Goal: Entertainment & Leisure: Consume media (video, audio)

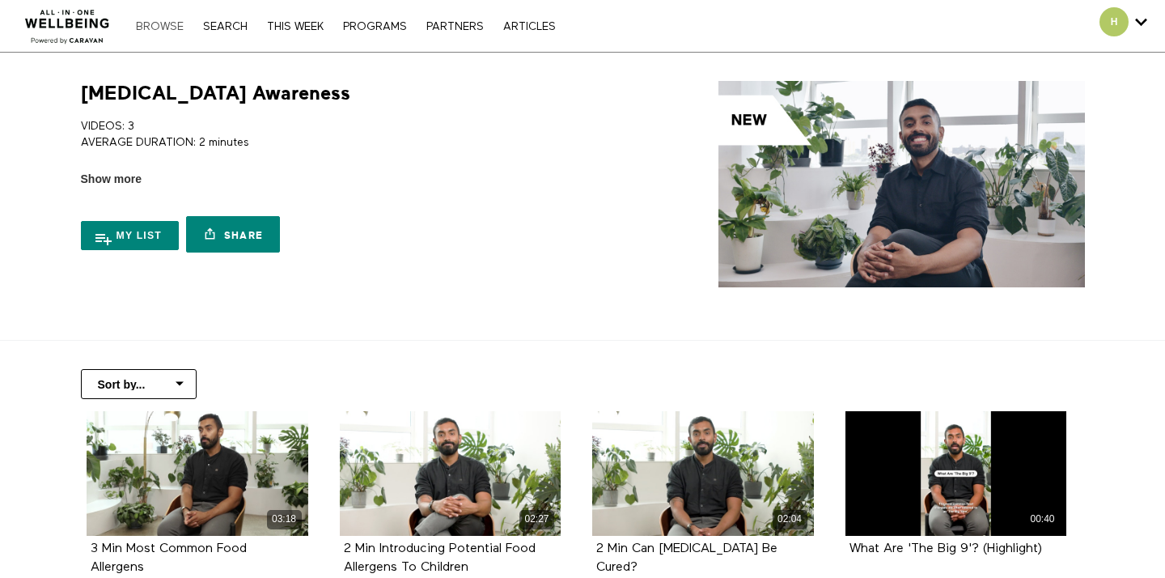
click at [175, 28] on link "Browse" at bounding box center [160, 26] width 64 height 11
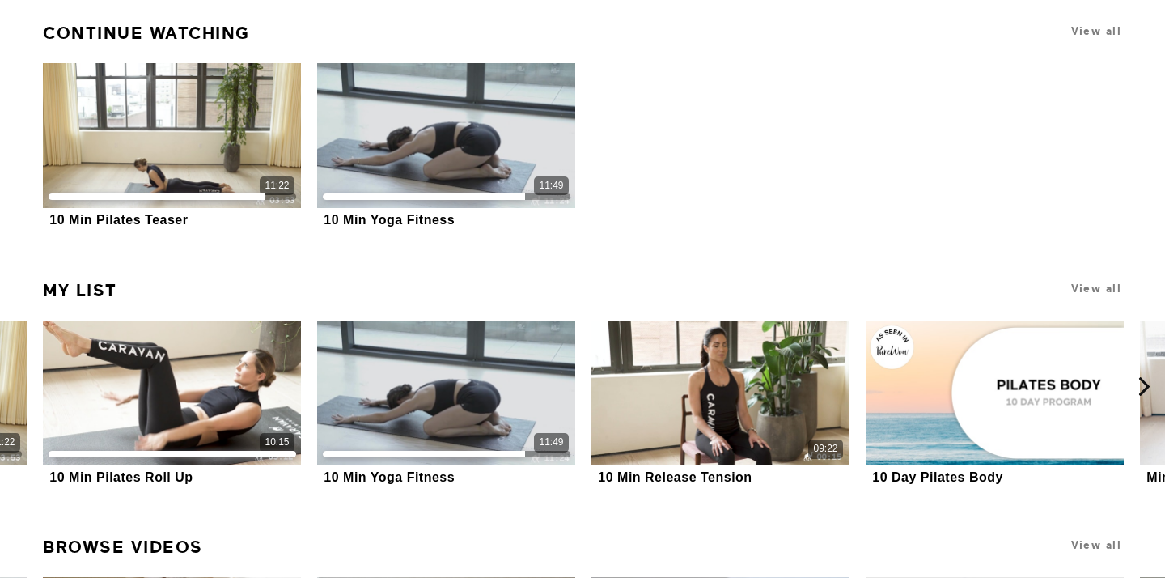
scroll to position [492, 0]
click at [1140, 384] on icon at bounding box center [1144, 387] width 20 height 20
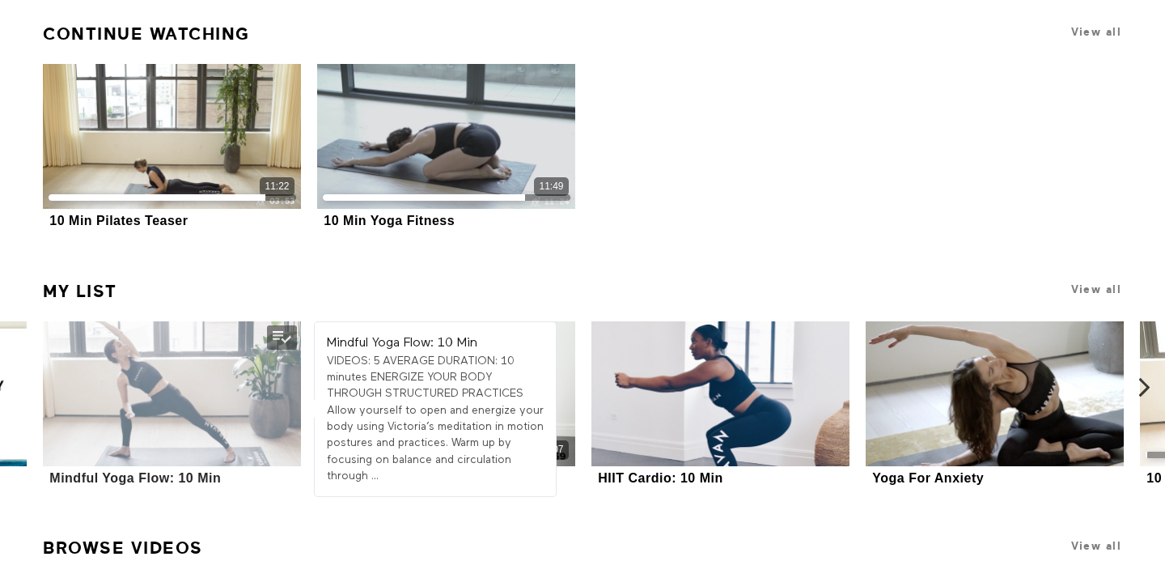
click at [176, 375] on div at bounding box center [172, 393] width 258 height 145
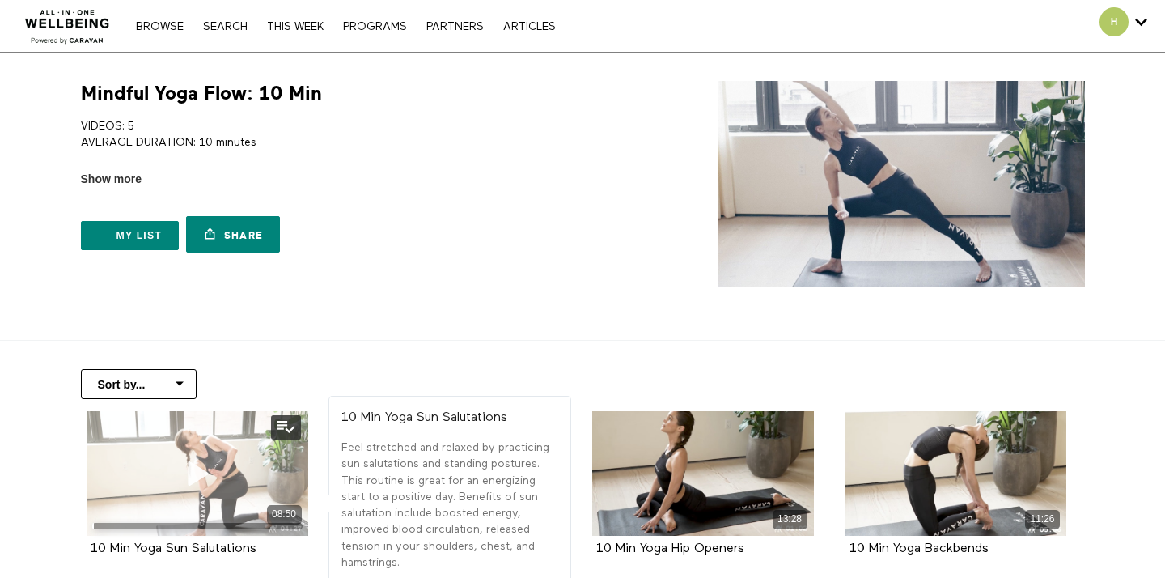
click at [197, 456] on span at bounding box center [197, 473] width 49 height 49
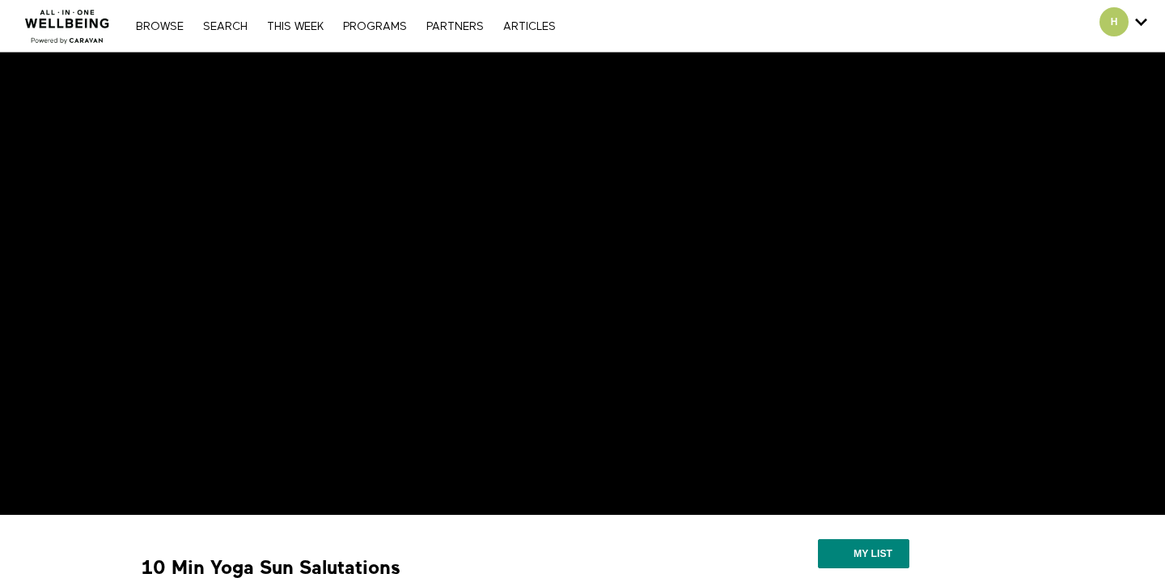
click at [605, 39] on div "Browse Search THIS WEEK PROGRAMS PARTNERS ARTICLES Account settings Manage Subs…" at bounding box center [400, 26] width 801 height 52
